Goal: Task Accomplishment & Management: Use online tool/utility

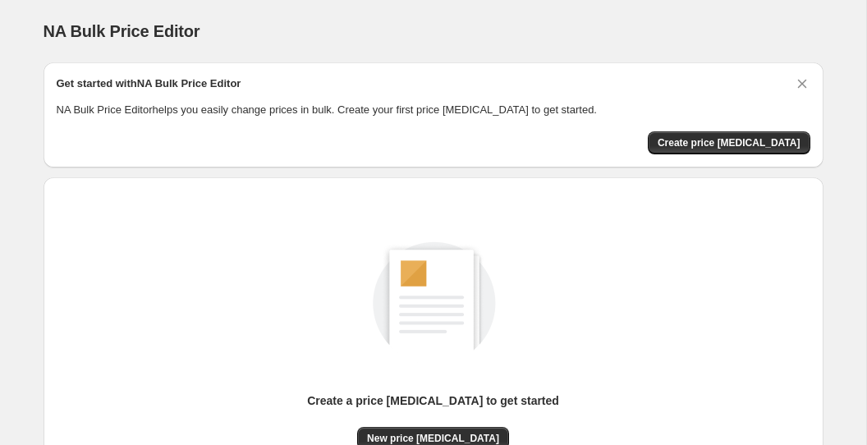
scroll to position [47, 0]
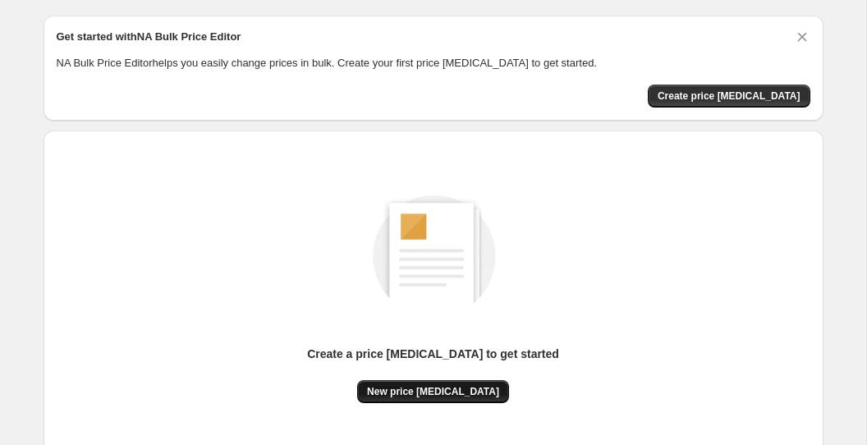
click at [398, 394] on span "New price [MEDICAL_DATA]" at bounding box center [433, 391] width 132 height 13
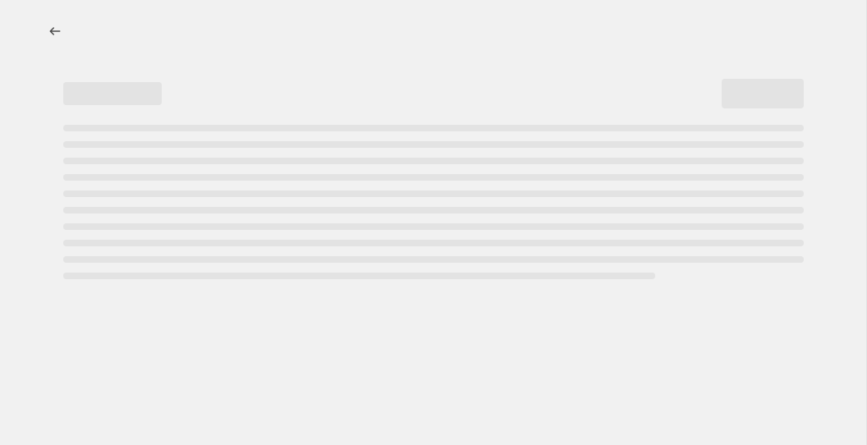
select select "percentage"
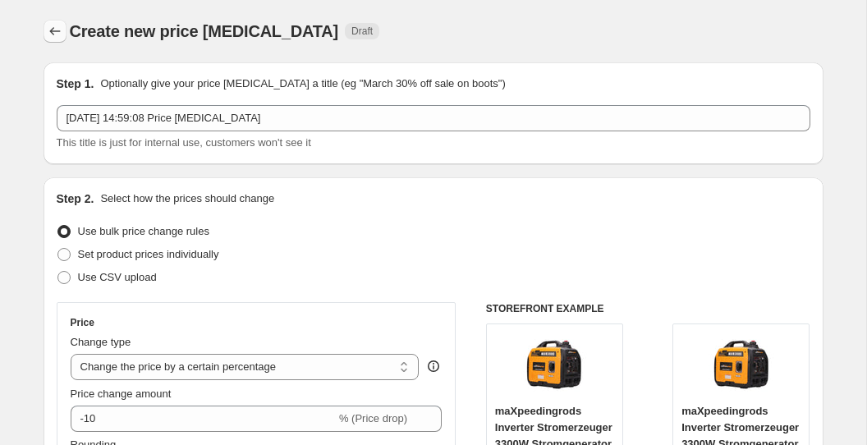
click at [61, 24] on icon "Price change jobs" at bounding box center [55, 31] width 16 height 16
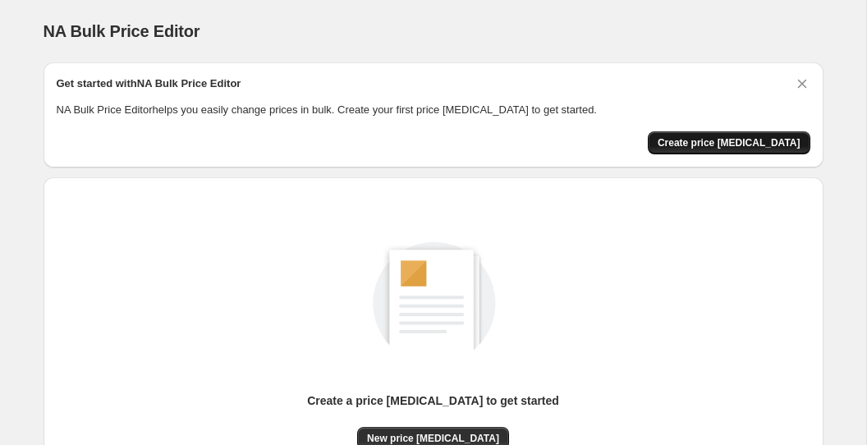
click at [692, 135] on button "Create price [MEDICAL_DATA]" at bounding box center [729, 142] width 163 height 23
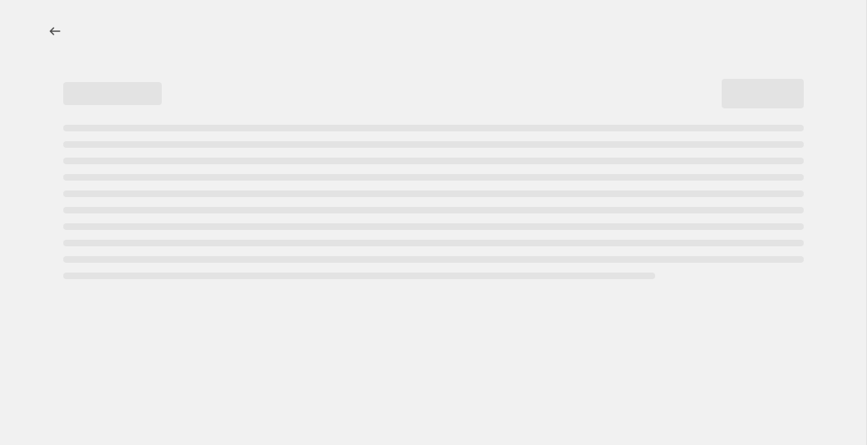
select select "percentage"
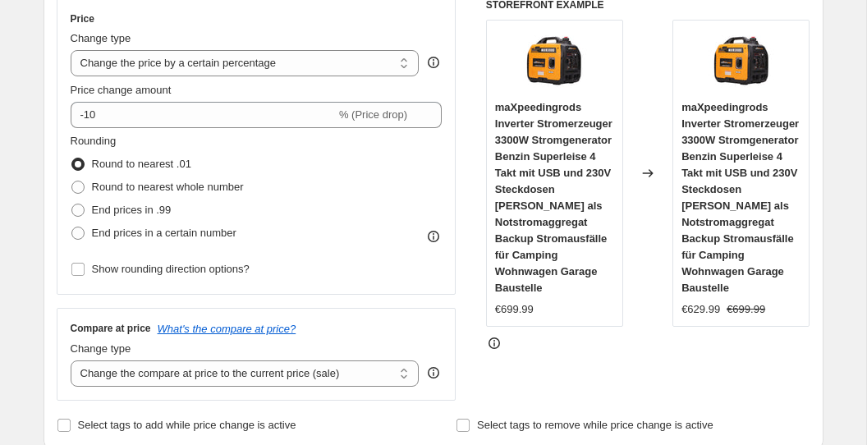
scroll to position [318, 0]
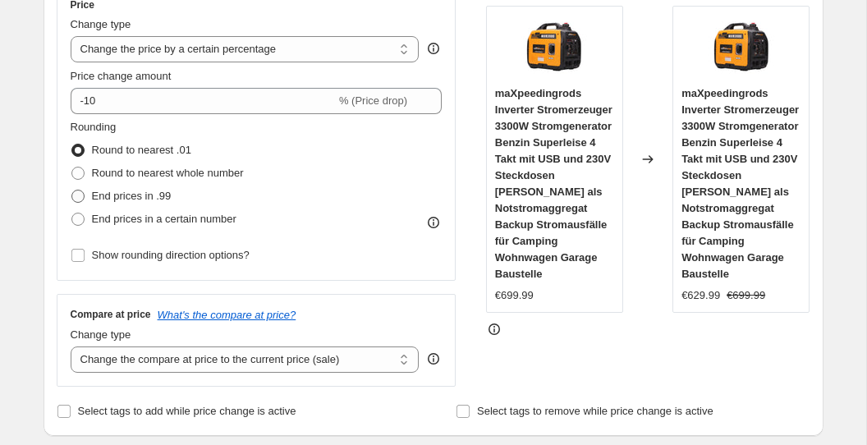
click at [116, 199] on span "End prices in .99" at bounding box center [132, 196] width 80 height 12
click at [72, 190] on input "End prices in .99" at bounding box center [71, 190] width 1 height 1
radio input "true"
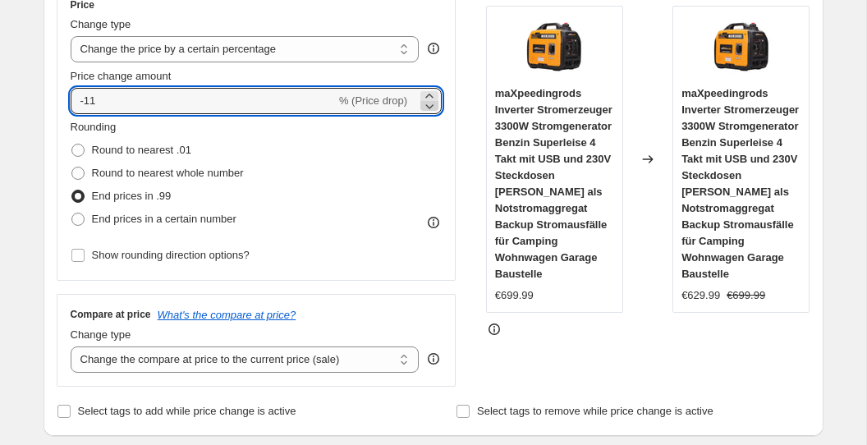
click at [429, 107] on icon at bounding box center [430, 106] width 8 height 5
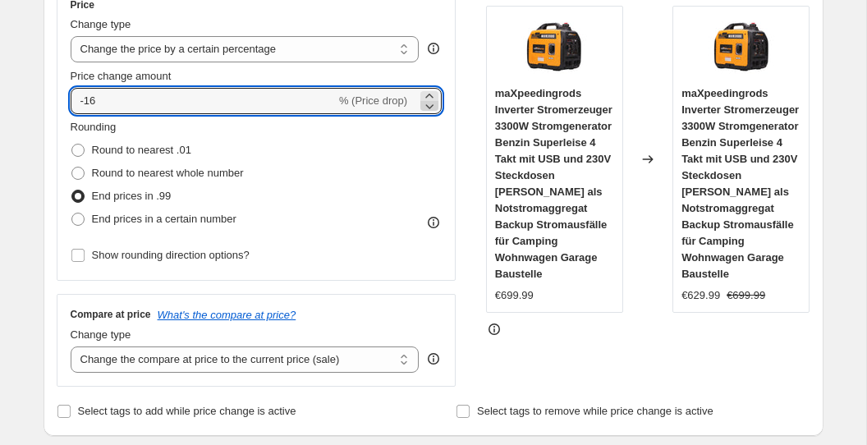
click at [429, 107] on icon at bounding box center [430, 106] width 8 height 5
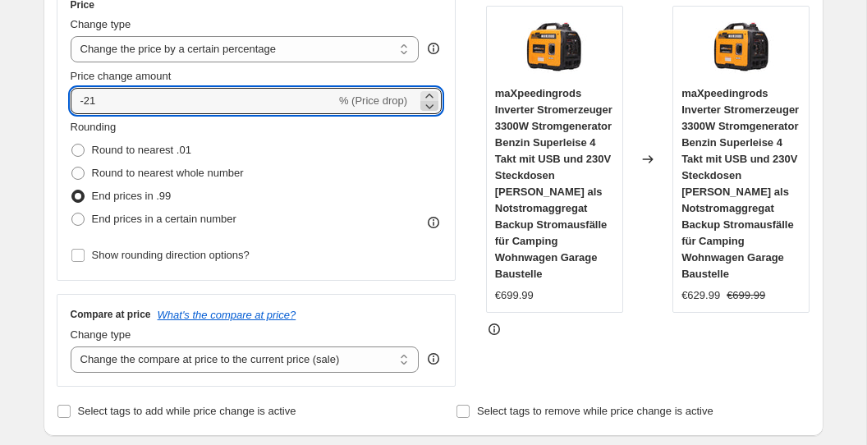
click at [429, 107] on icon at bounding box center [430, 106] width 8 height 5
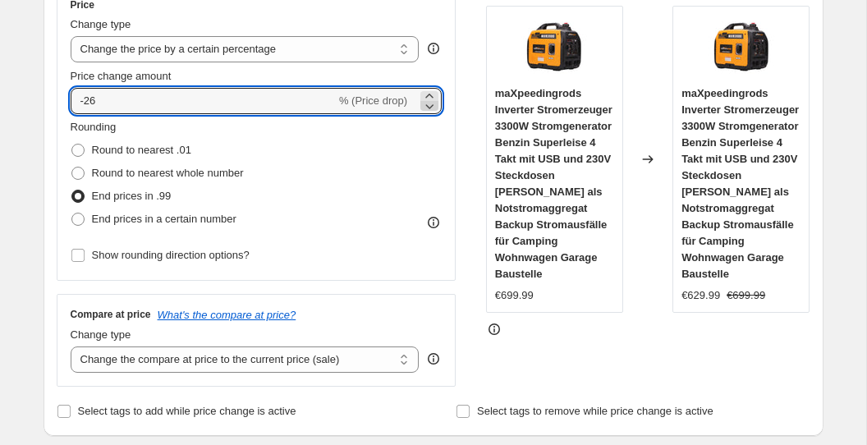
click at [429, 107] on icon at bounding box center [430, 106] width 8 height 5
click at [474, 221] on div "Price Change type Change the price to a certain amount Change the price by a ce…" at bounding box center [434, 185] width 754 height 402
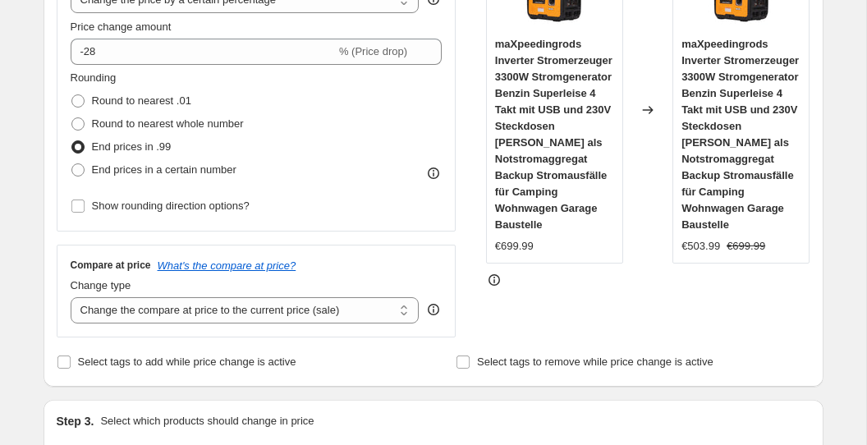
scroll to position [368, 0]
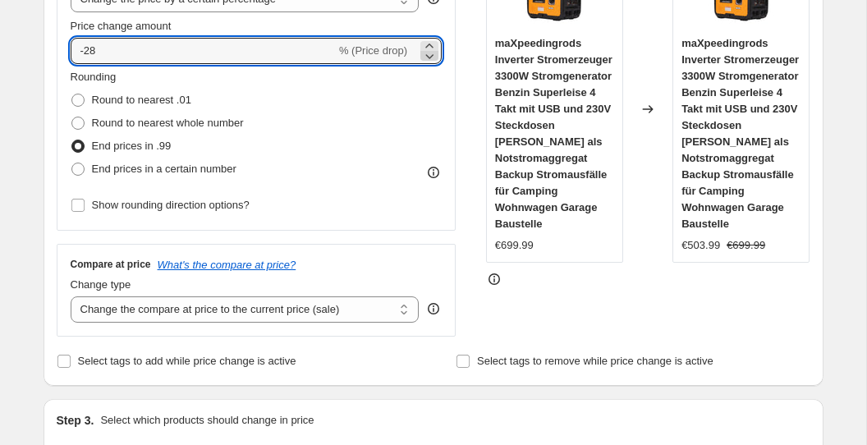
click at [429, 59] on icon at bounding box center [429, 56] width 16 height 16
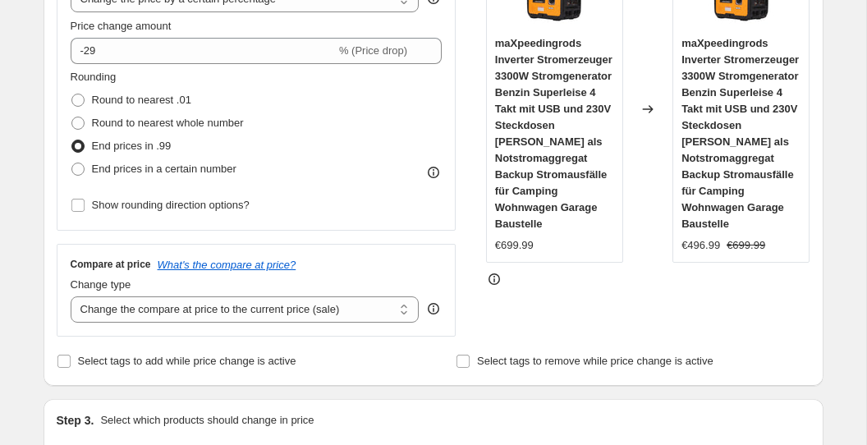
click at [478, 169] on div "Price Change type Change the price to a certain amount Change the price by a ce…" at bounding box center [434, 135] width 754 height 402
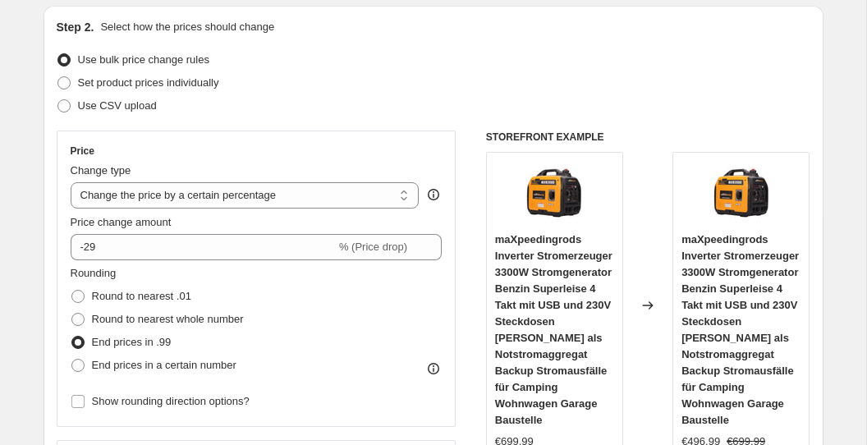
scroll to position [174, 0]
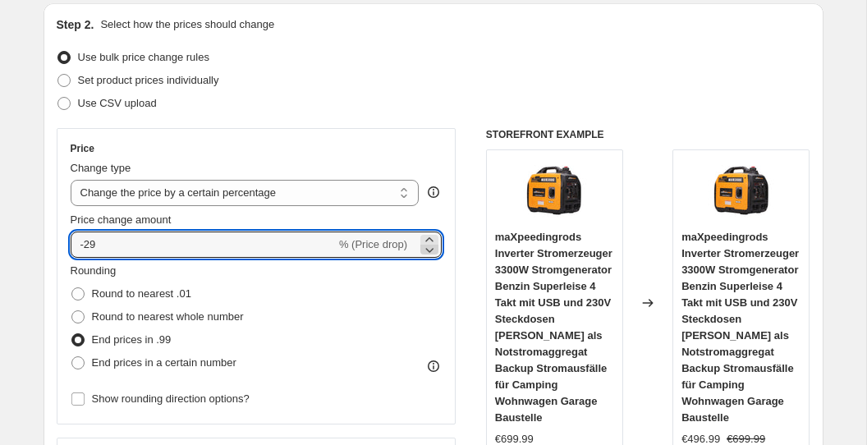
click at [427, 254] on icon at bounding box center [429, 249] width 16 height 16
click at [428, 254] on icon at bounding box center [429, 249] width 16 height 16
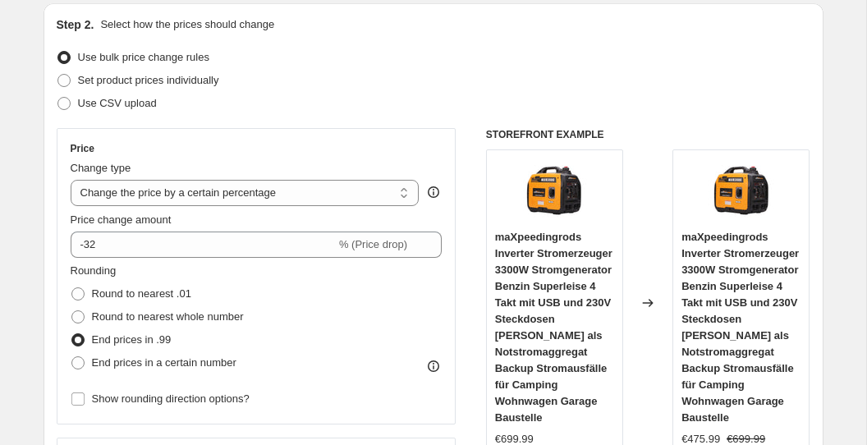
click at [475, 256] on div "Price Change type Change the price to a certain amount Change the price by a ce…" at bounding box center [434, 329] width 754 height 402
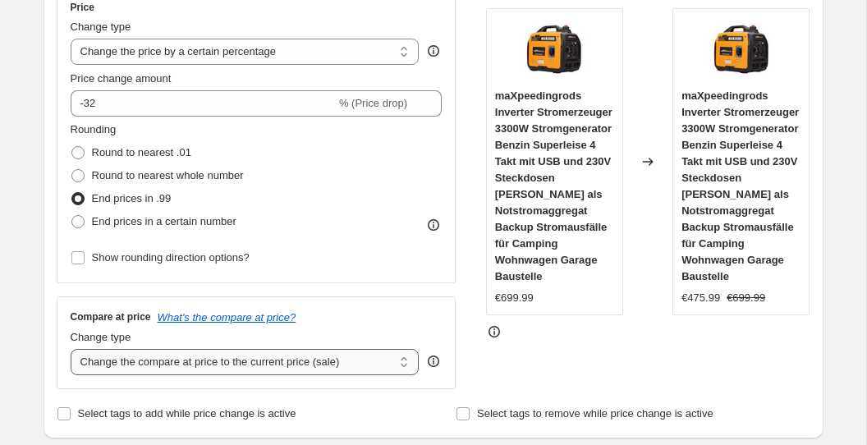
scroll to position [299, 0]
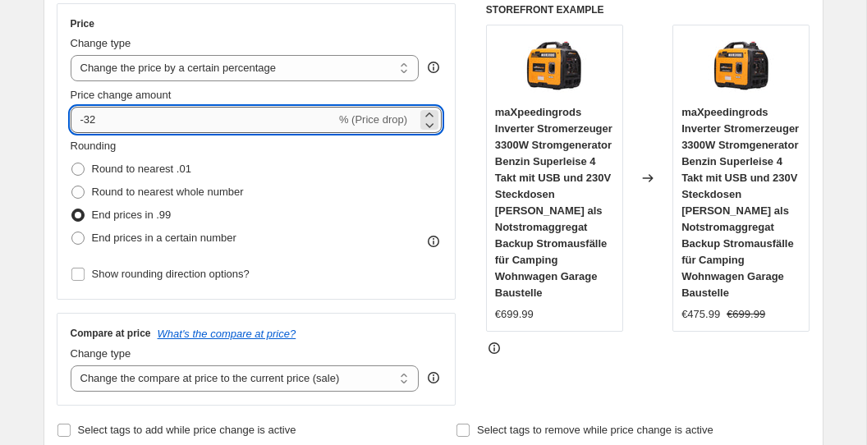
click at [243, 129] on input "-32" at bounding box center [203, 120] width 265 height 26
click at [476, 181] on div "Price Change type Change the price to a certain amount Change the price by a ce…" at bounding box center [434, 204] width 754 height 402
click at [288, 121] on input "-31" at bounding box center [203, 120] width 265 height 26
type input "-3"
click at [470, 263] on div "Price Change type Change the price to a certain amount Change the price by a ce…" at bounding box center [434, 204] width 754 height 402
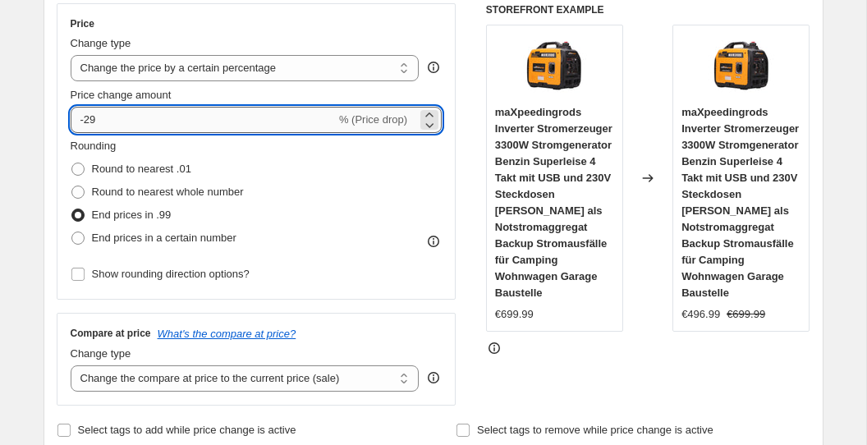
click at [177, 121] on input "-29" at bounding box center [203, 120] width 265 height 26
type input "-28"
click at [471, 220] on div "Price Change type Change the price to a certain amount Change the price by a ce…" at bounding box center [434, 204] width 754 height 402
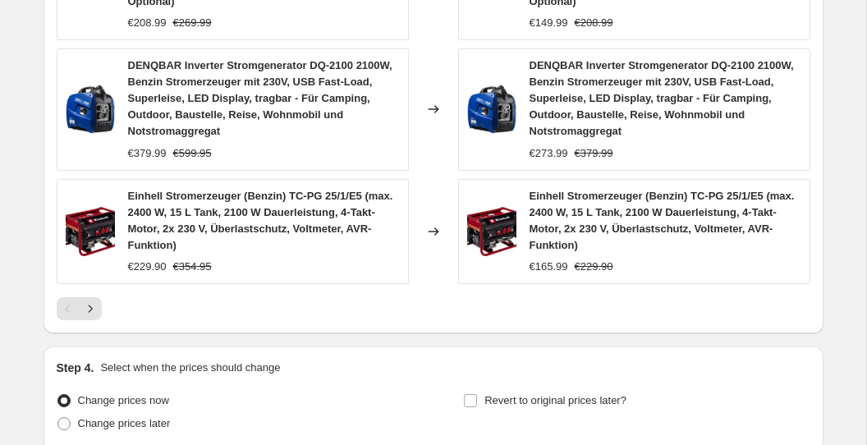
scroll to position [1295, 0]
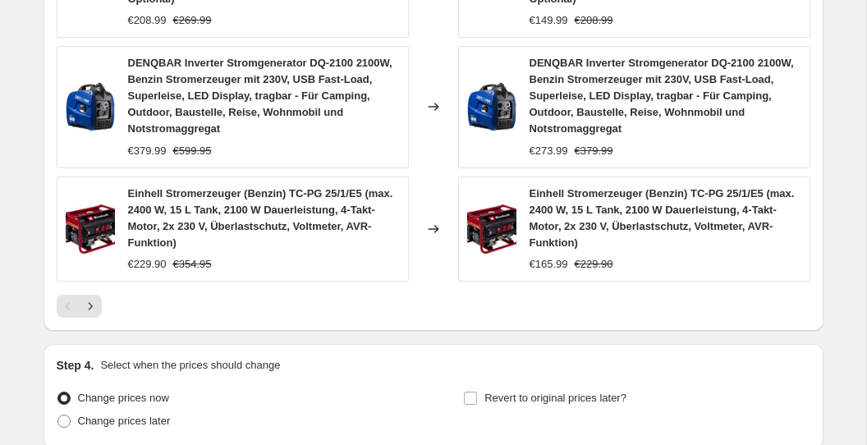
click at [458, 304] on div at bounding box center [434, 306] width 754 height 23
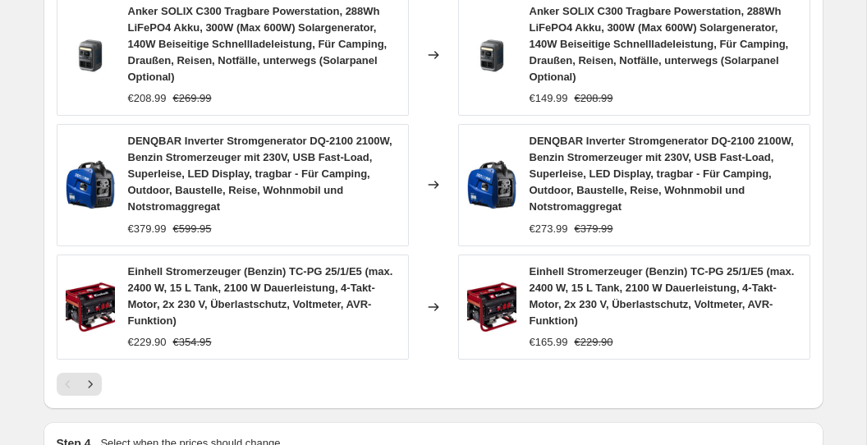
scroll to position [1436, 0]
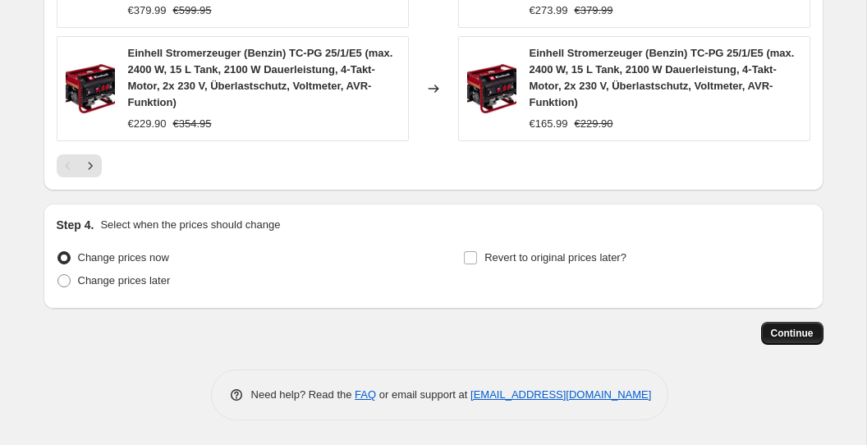
click at [781, 328] on span "Continue" at bounding box center [792, 333] width 43 height 13
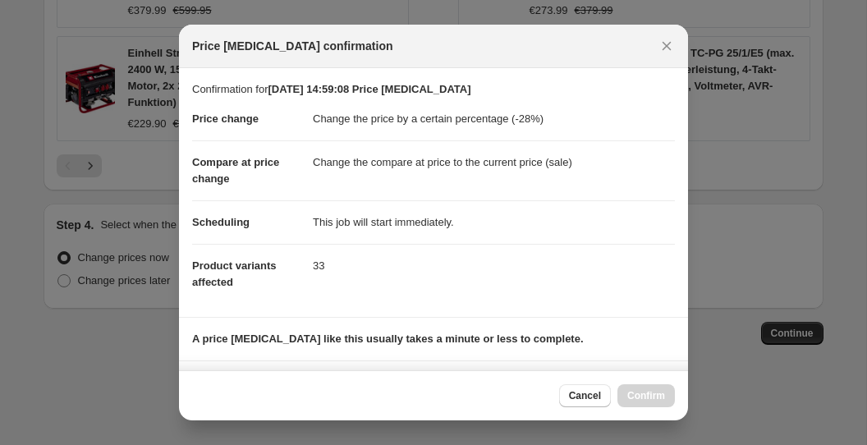
scroll to position [246, 0]
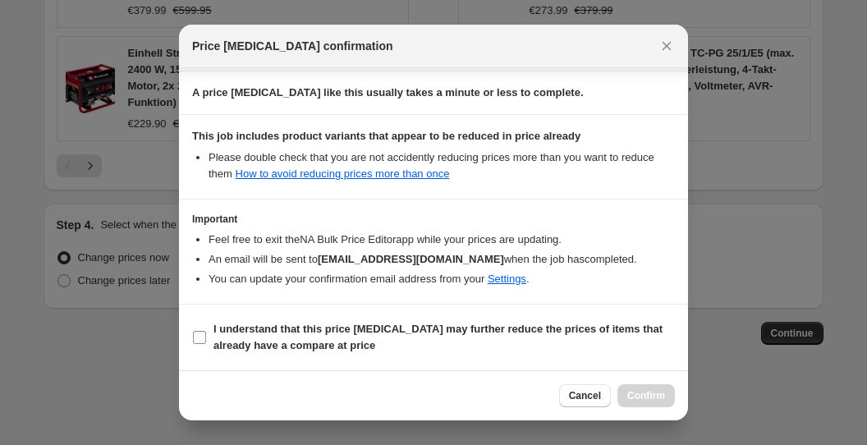
click at [463, 338] on span "I understand that this price [MEDICAL_DATA] may further reduce the prices of it…" at bounding box center [443, 337] width 461 height 33
click at [206, 338] on input "I understand that this price [MEDICAL_DATA] may further reduce the prices of it…" at bounding box center [199, 337] width 13 height 13
checkbox input "true"
click at [647, 393] on span "Confirm" at bounding box center [646, 395] width 38 height 13
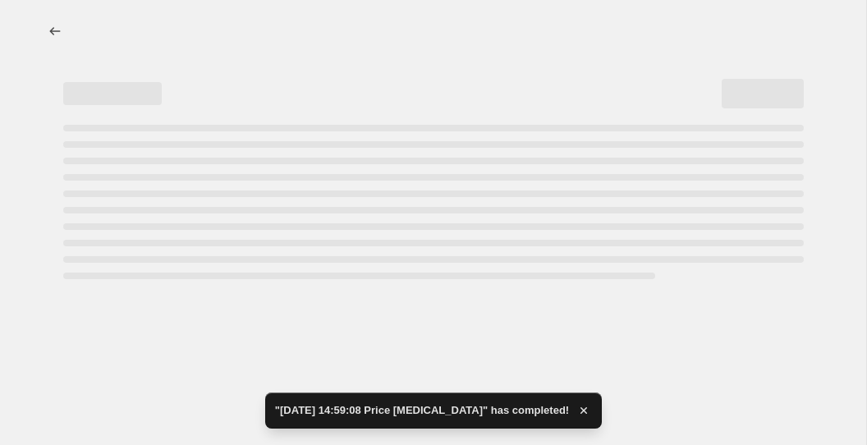
select select "percentage"
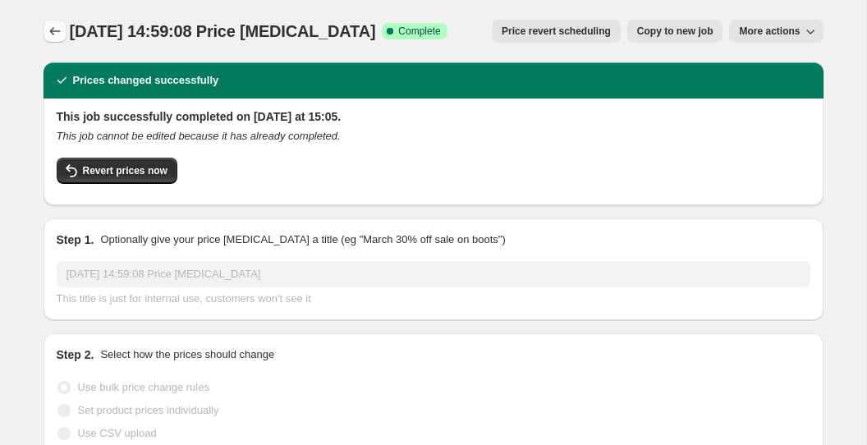
click at [57, 32] on icon "Price change jobs" at bounding box center [55, 31] width 16 height 16
